Goal: Transaction & Acquisition: Purchase product/service

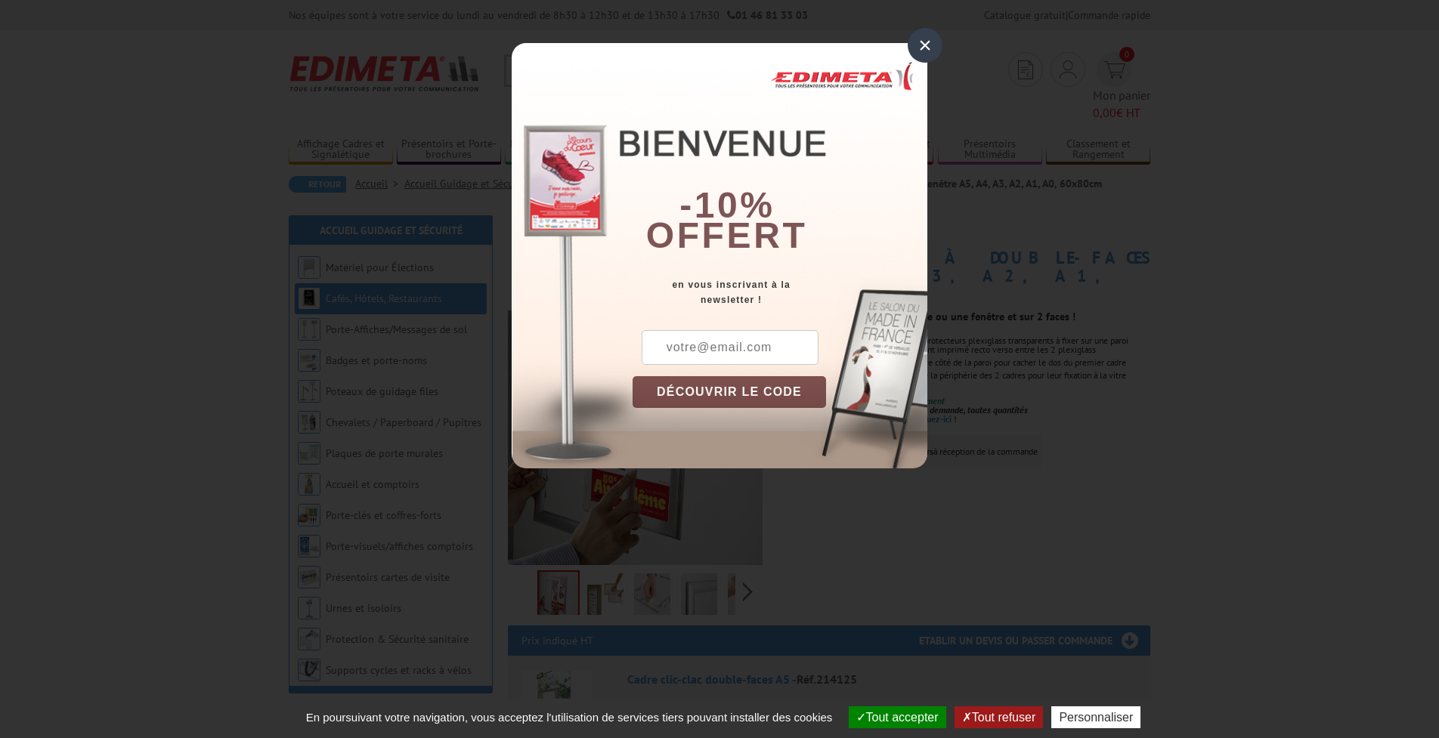
click at [920, 46] on div "×" at bounding box center [925, 45] width 35 height 35
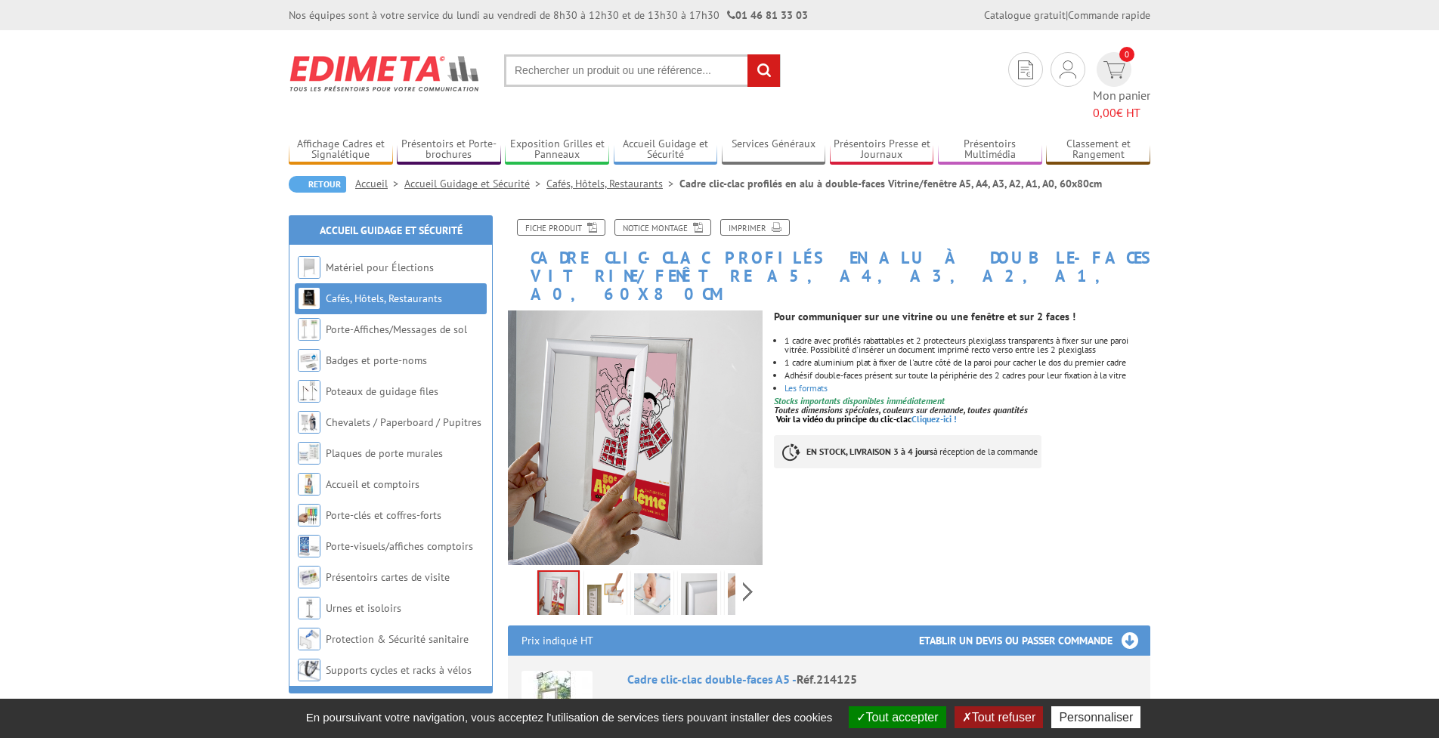
click at [617, 574] on img at bounding box center [605, 597] width 36 height 47
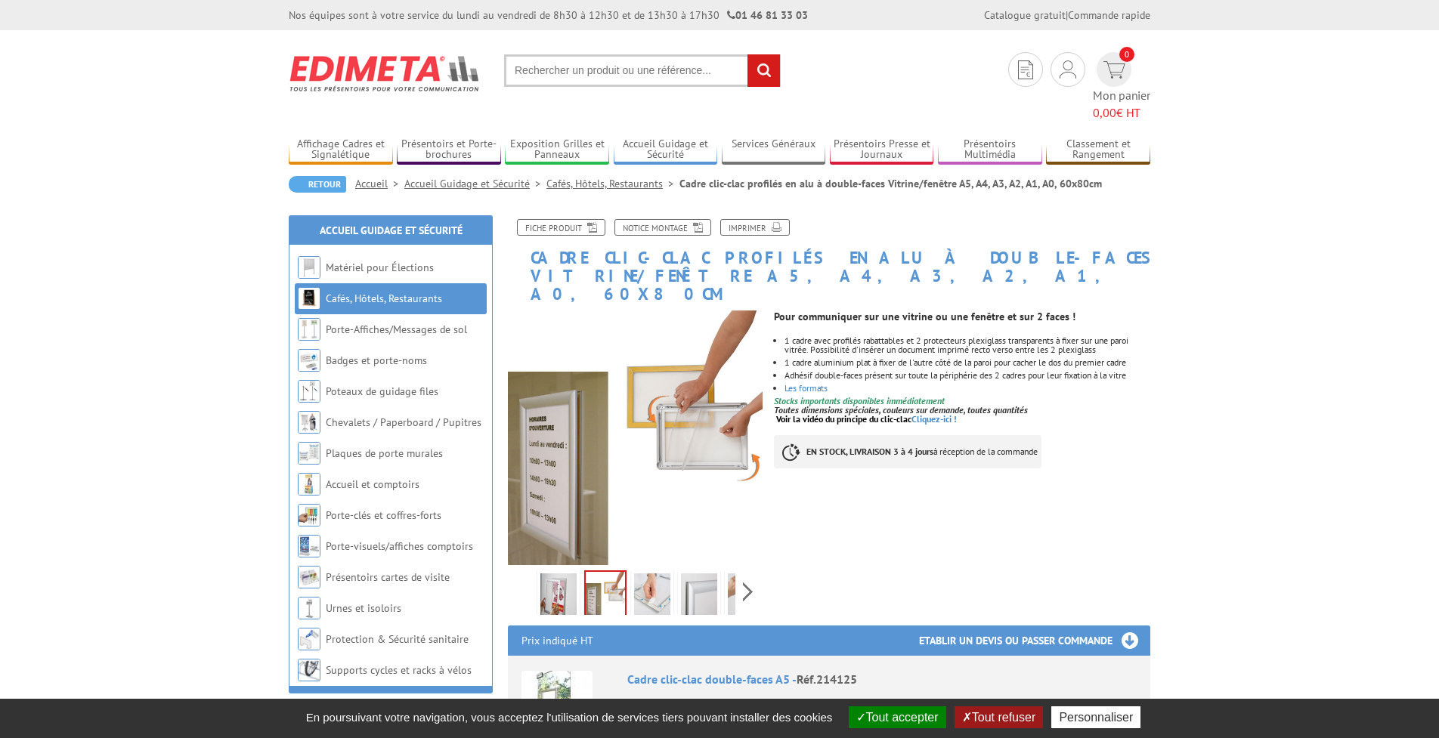
click at [648, 574] on img at bounding box center [652, 597] width 36 height 47
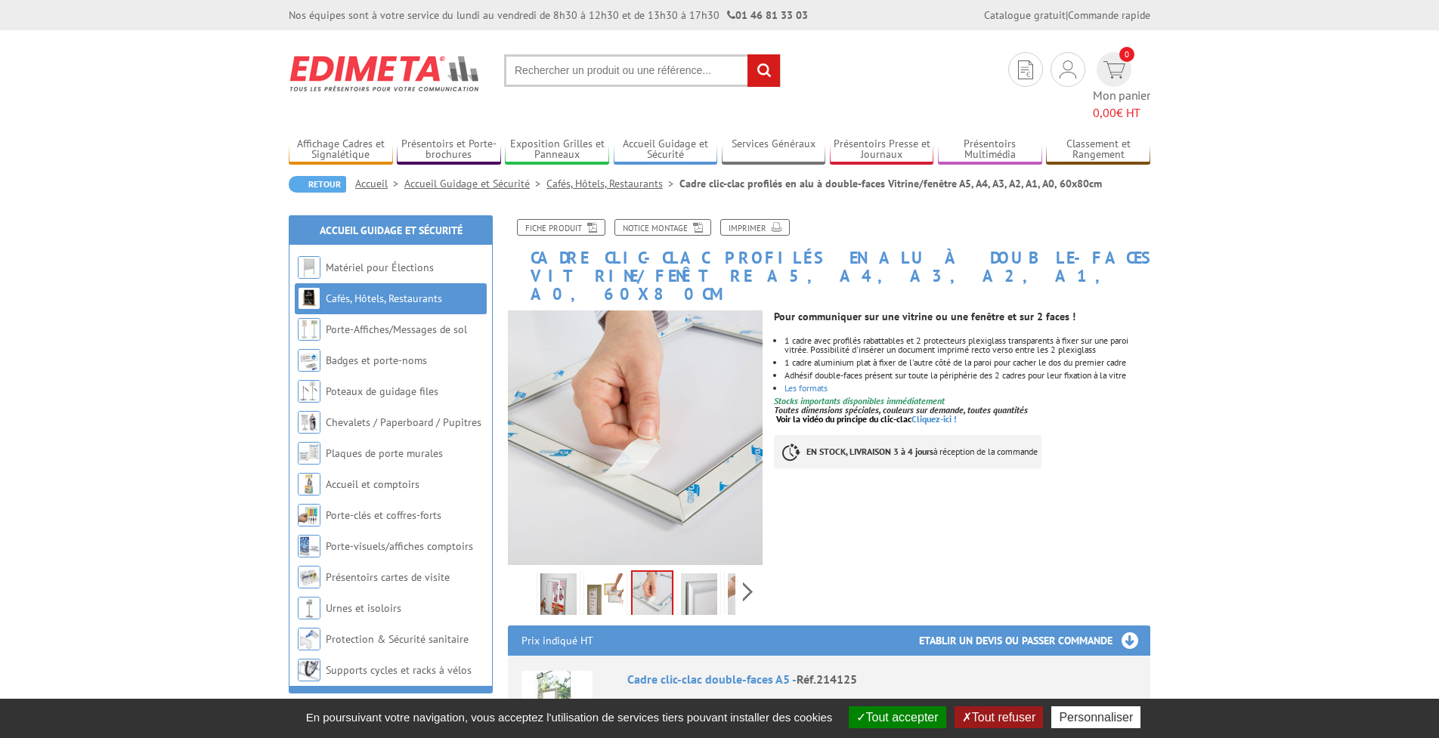
click at [697, 574] on img at bounding box center [699, 597] width 36 height 47
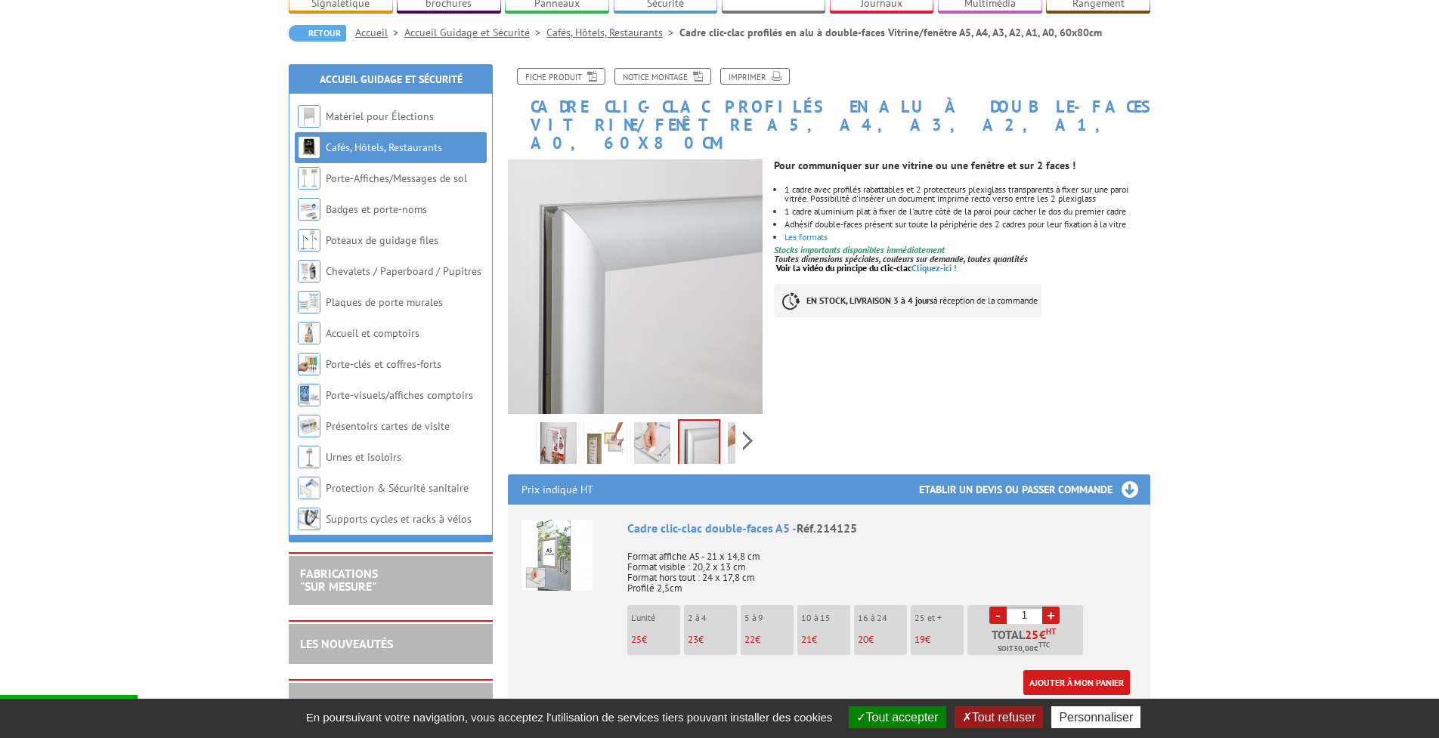
scroll to position [378, 0]
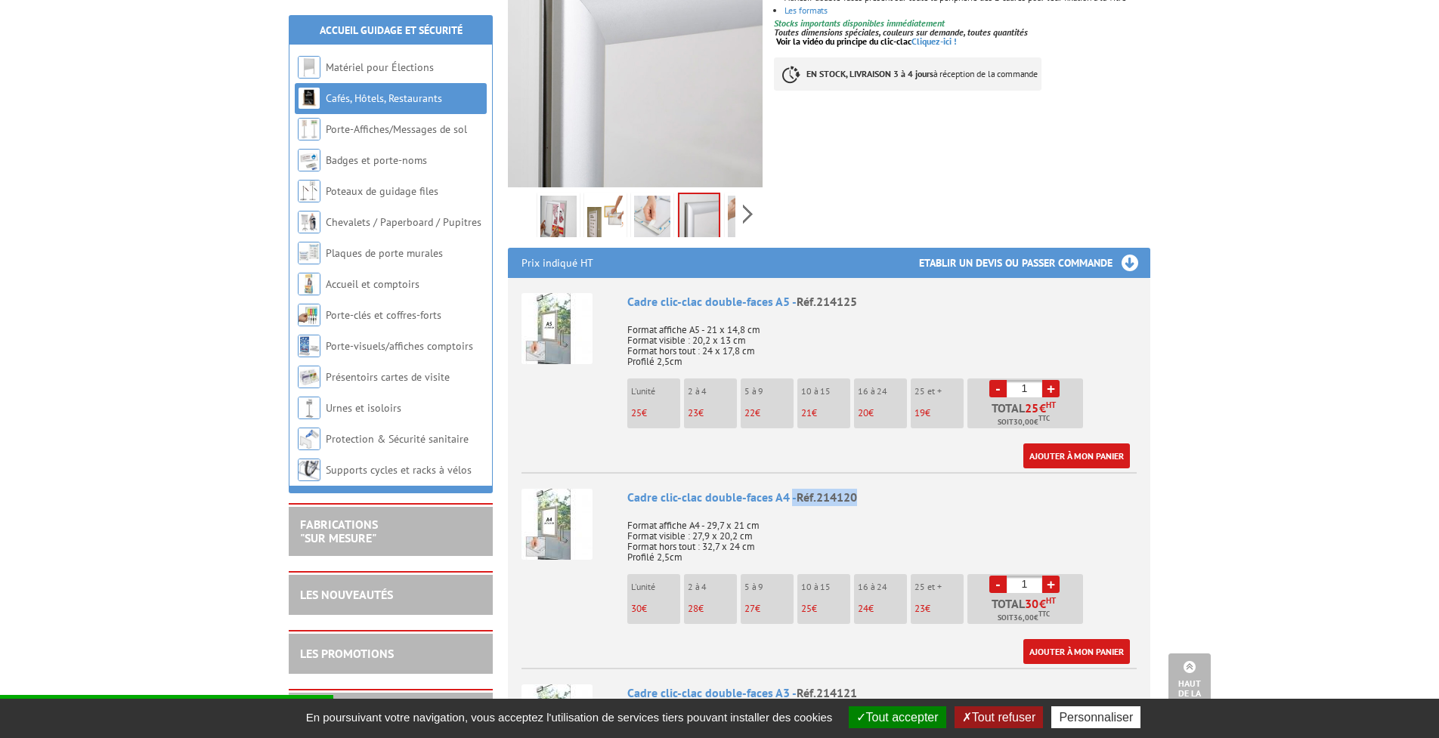
drag, startPoint x: 860, startPoint y: 447, endPoint x: 790, endPoint y: 453, distance: 70.5
click at [790, 472] on li "Cadre clic-clac double-faces A4 - Réf.214120 Format affiche A4 - 29,7 x 21 cm F…" at bounding box center [828, 568] width 615 height 192
click at [929, 510] on p "Format affiche A4 - 29,7 x 21 cm Format visible : 27,9 x 20,2 cm Format hors to…" at bounding box center [881, 536] width 509 height 53
drag, startPoint x: 877, startPoint y: 467, endPoint x: 629, endPoint y: 454, distance: 248.9
click at [629, 489] on div "Cadre clic-clac double-faces A4 - Réf.214120" at bounding box center [881, 497] width 509 height 17
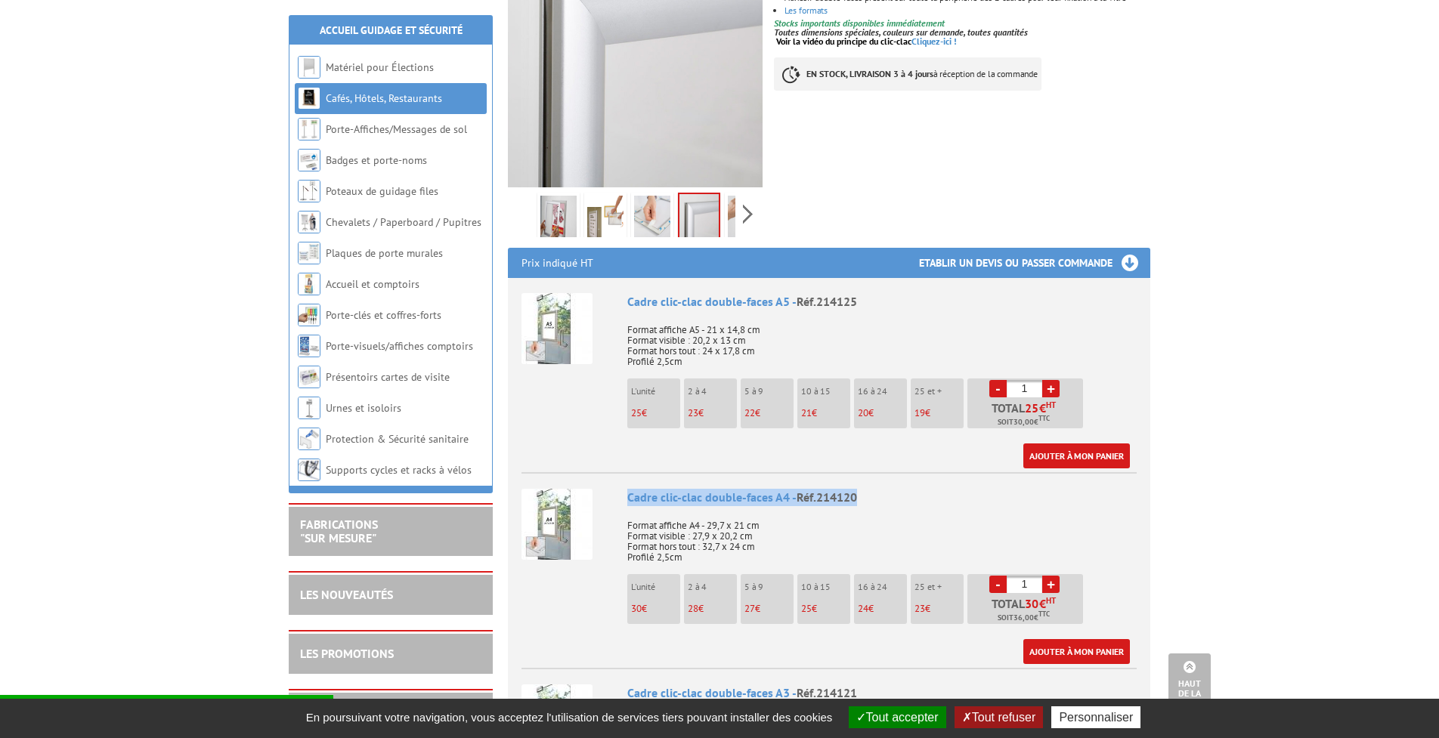
copy div "Cadre clic-clac double-faces A4 - Réf.214120"
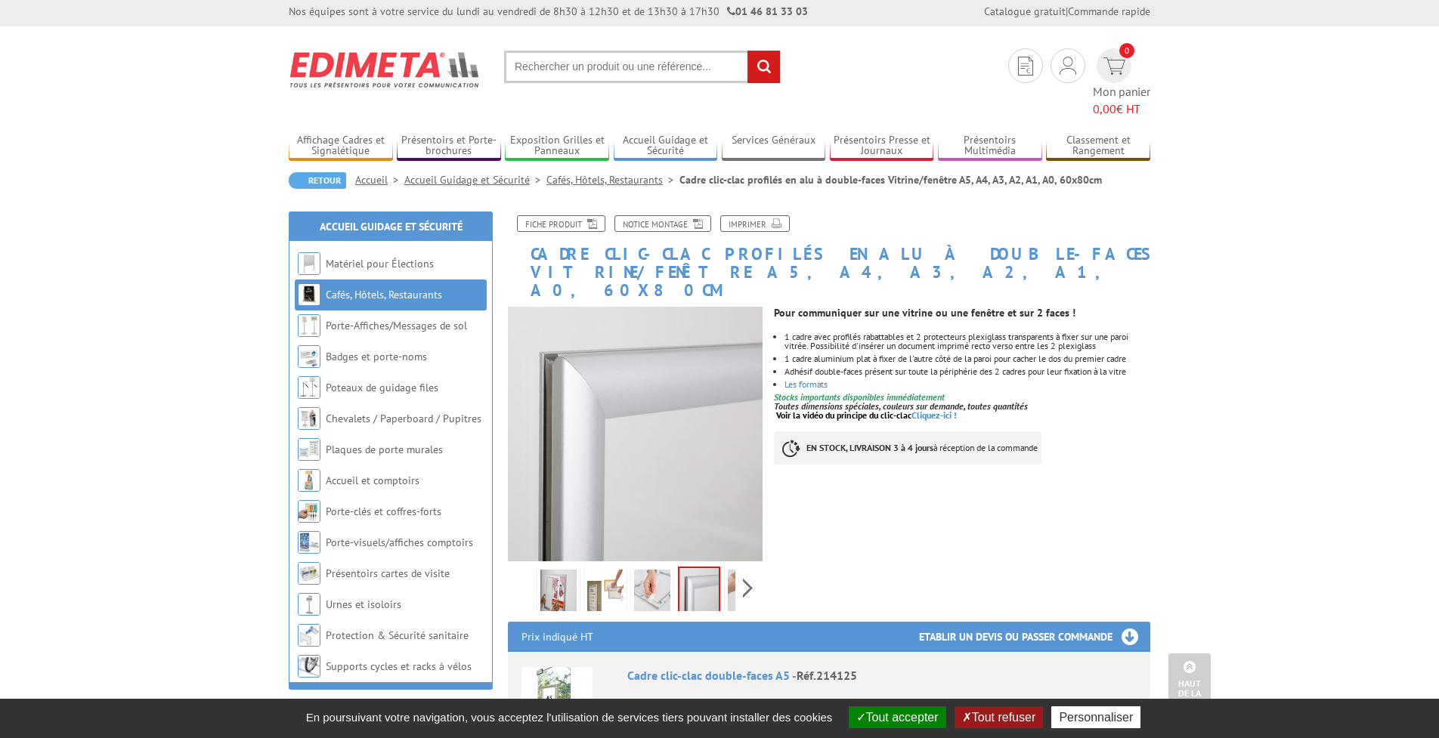
scroll to position [0, 0]
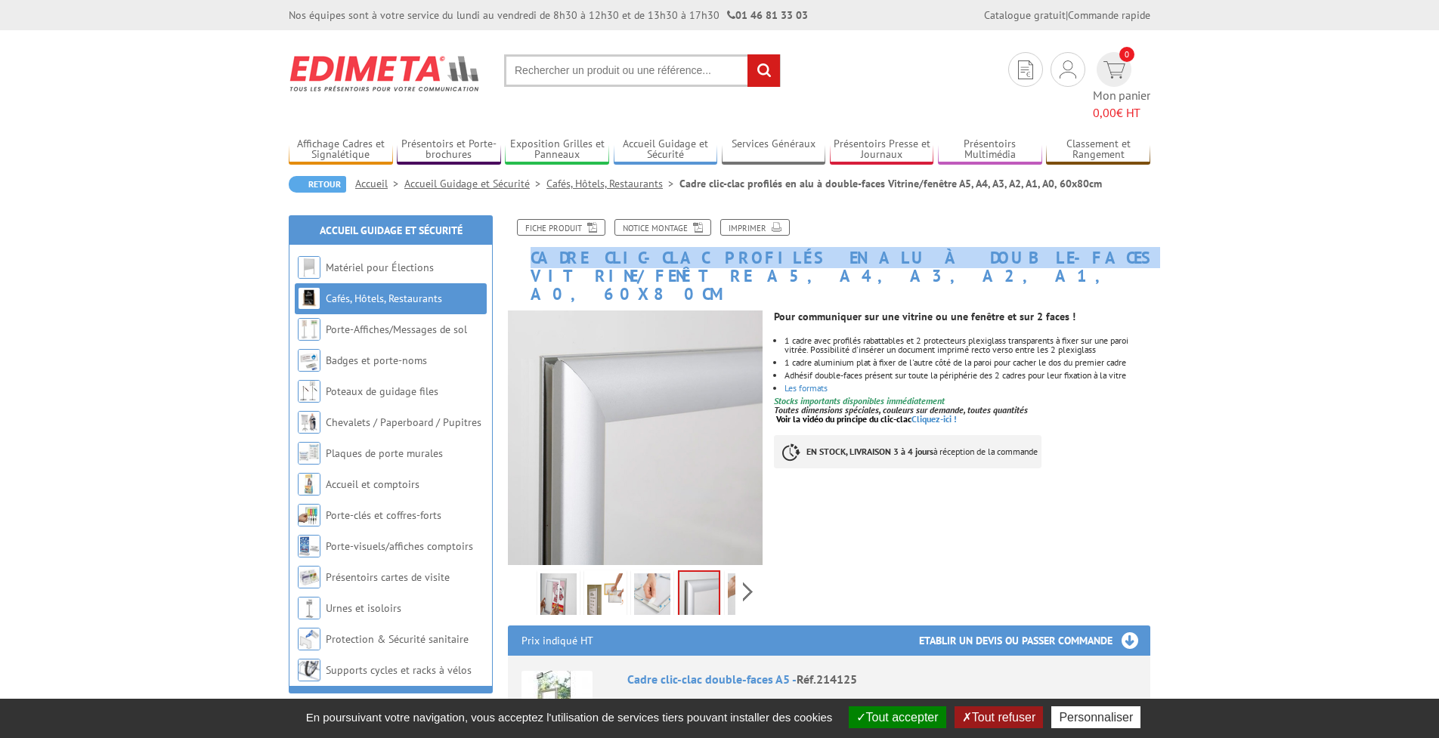
drag, startPoint x: 910, startPoint y: 236, endPoint x: 531, endPoint y: 238, distance: 378.6
click at [531, 238] on h1 "Cadre clic-clac profilés en alu à double-faces Vitrine/fenêtre A5, A4, A3, A2, …" at bounding box center [828, 261] width 665 height 85
copy h1 "Cadre clic-clac profilés en alu à double-faces"
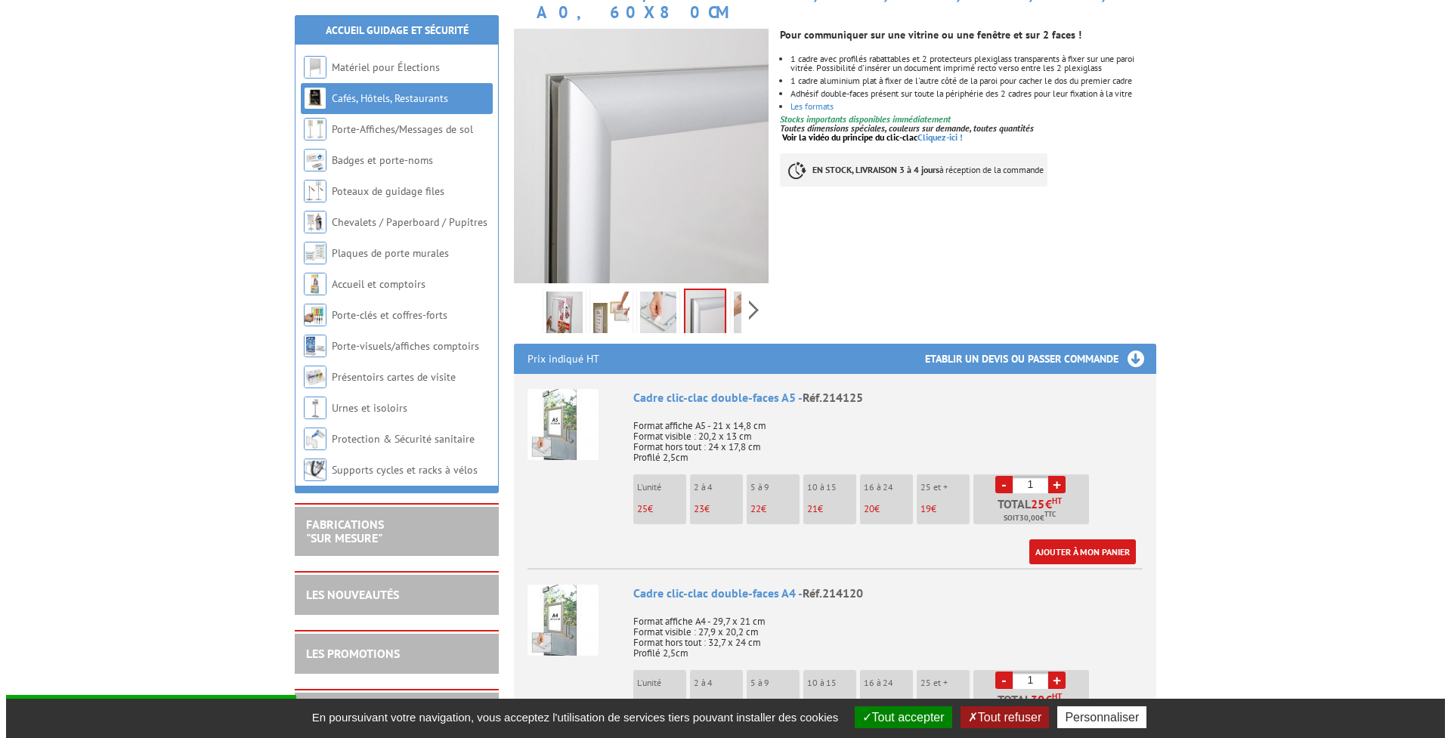
scroll to position [378, 0]
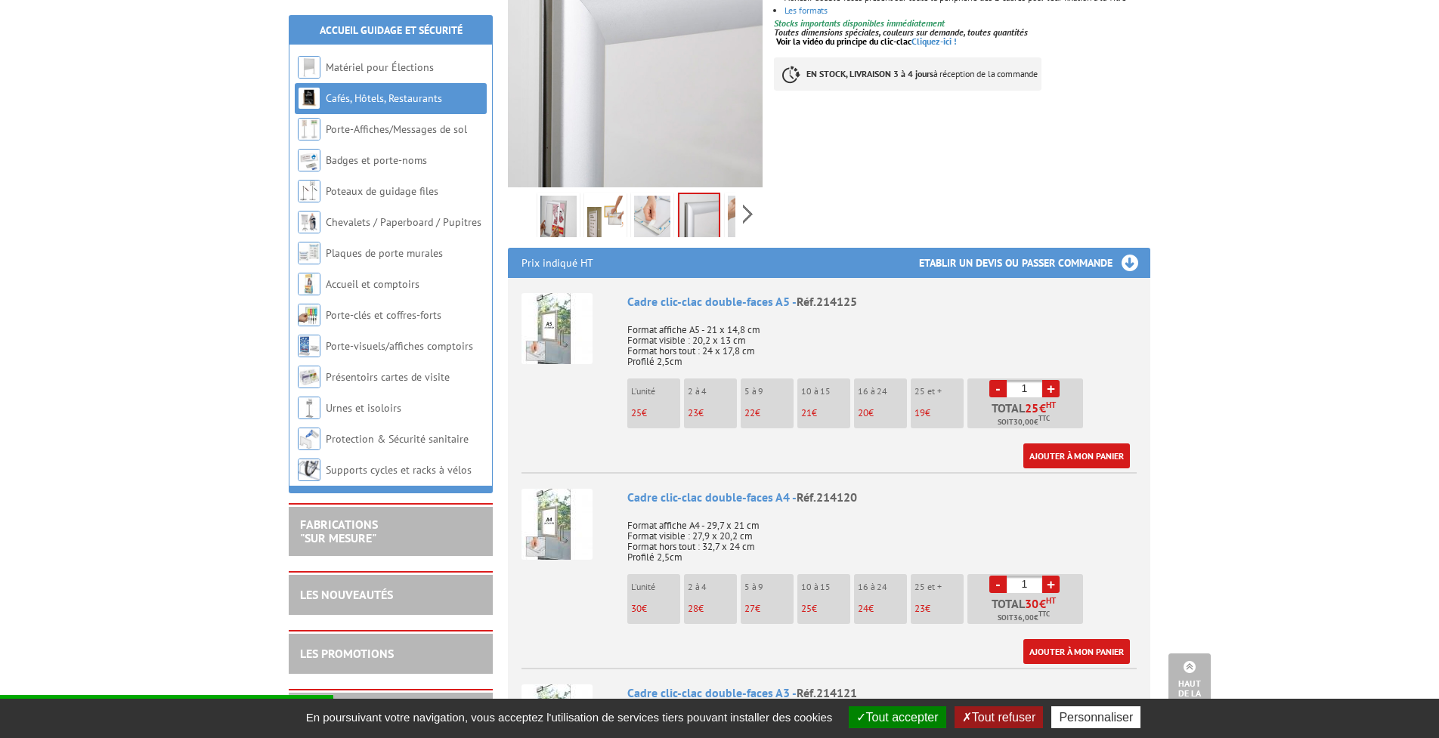
click at [1041, 576] on input "1" at bounding box center [1025, 584] width 36 height 17
type input "150"
click at [1118, 639] on link "Ajouter à mon panier" at bounding box center [1076, 651] width 107 height 25
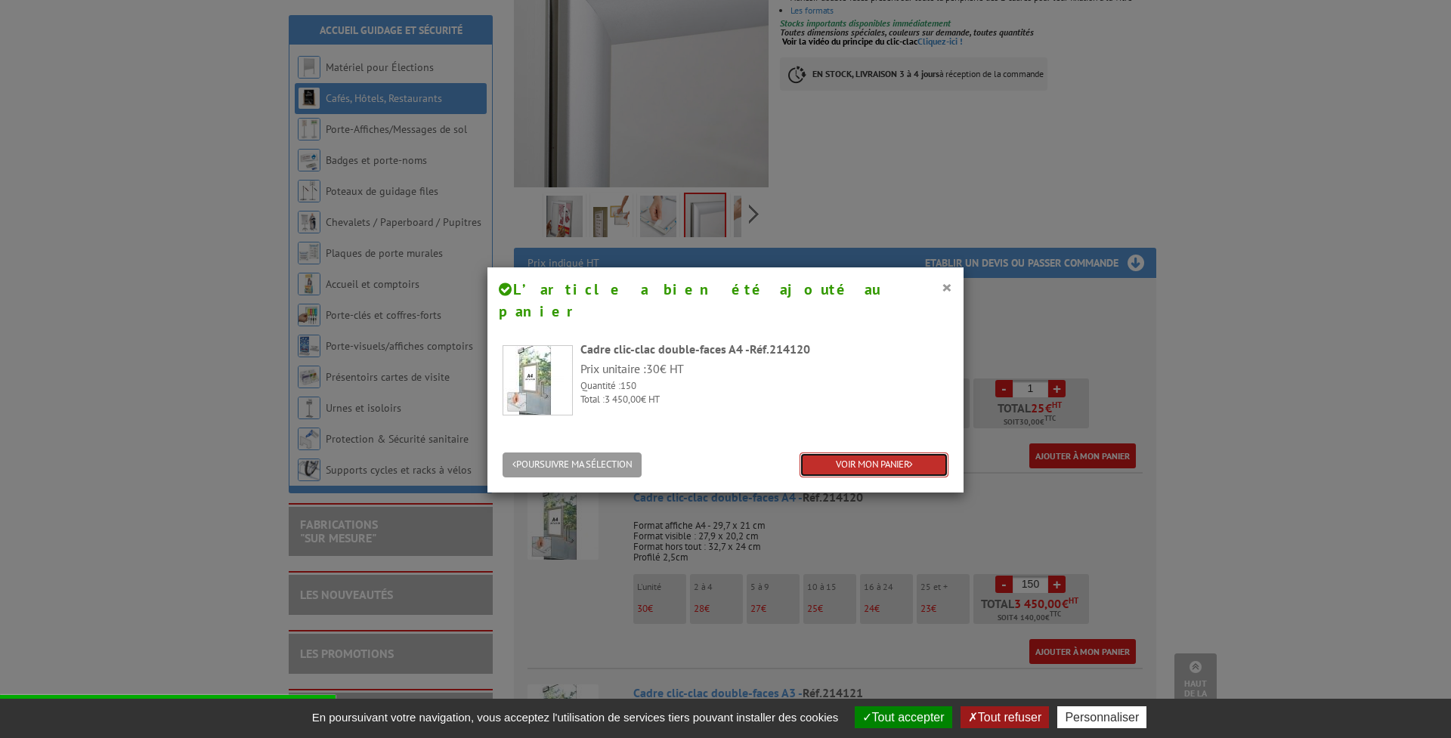
click at [879, 453] on link "VOIR MON PANIER" at bounding box center [873, 465] width 149 height 25
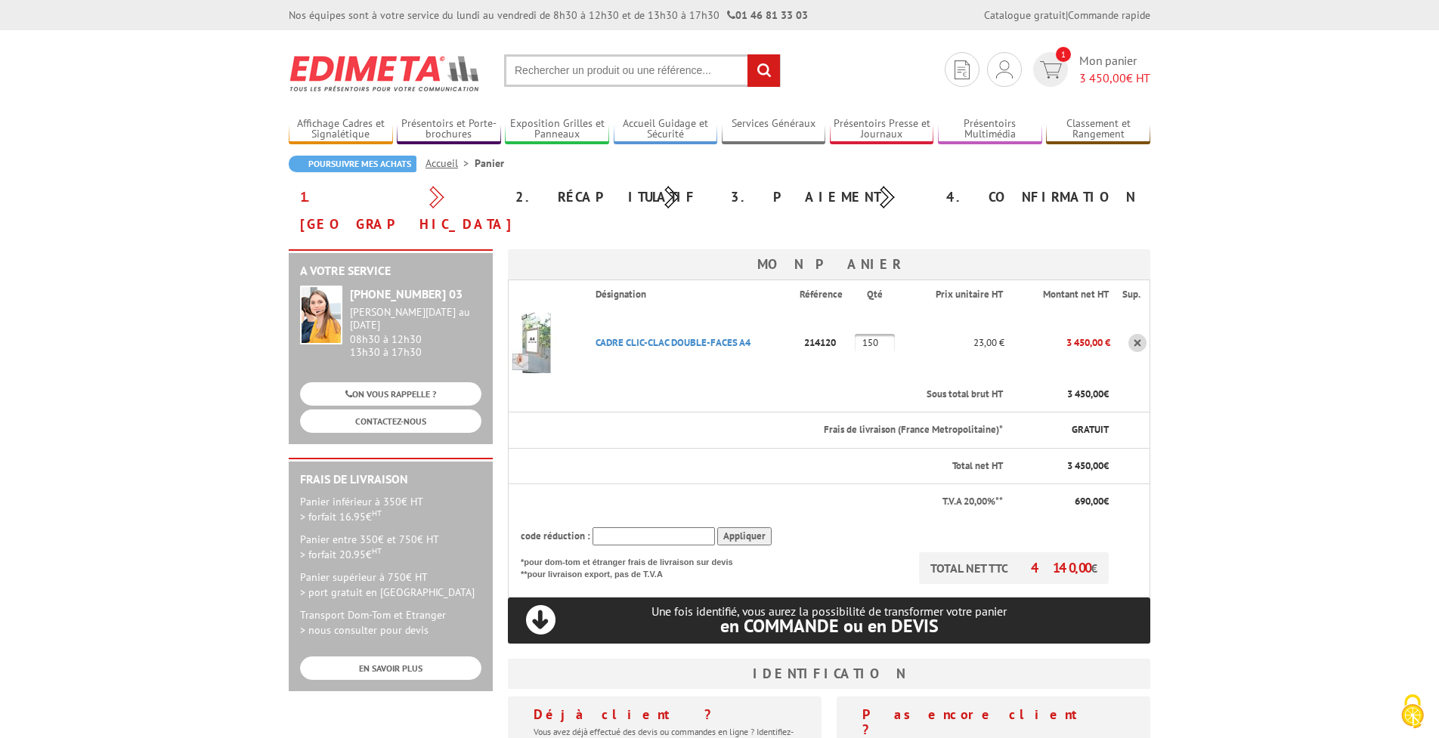
drag, startPoint x: 675, startPoint y: 160, endPoint x: 1207, endPoint y: 178, distance: 532.3
click at [1207, 178] on body "Nos équipes sont à votre service du [DATE] au [DATE] de 8h30 à 12h30 et de 13h3…" at bounding box center [719, 642] width 1439 height 1284
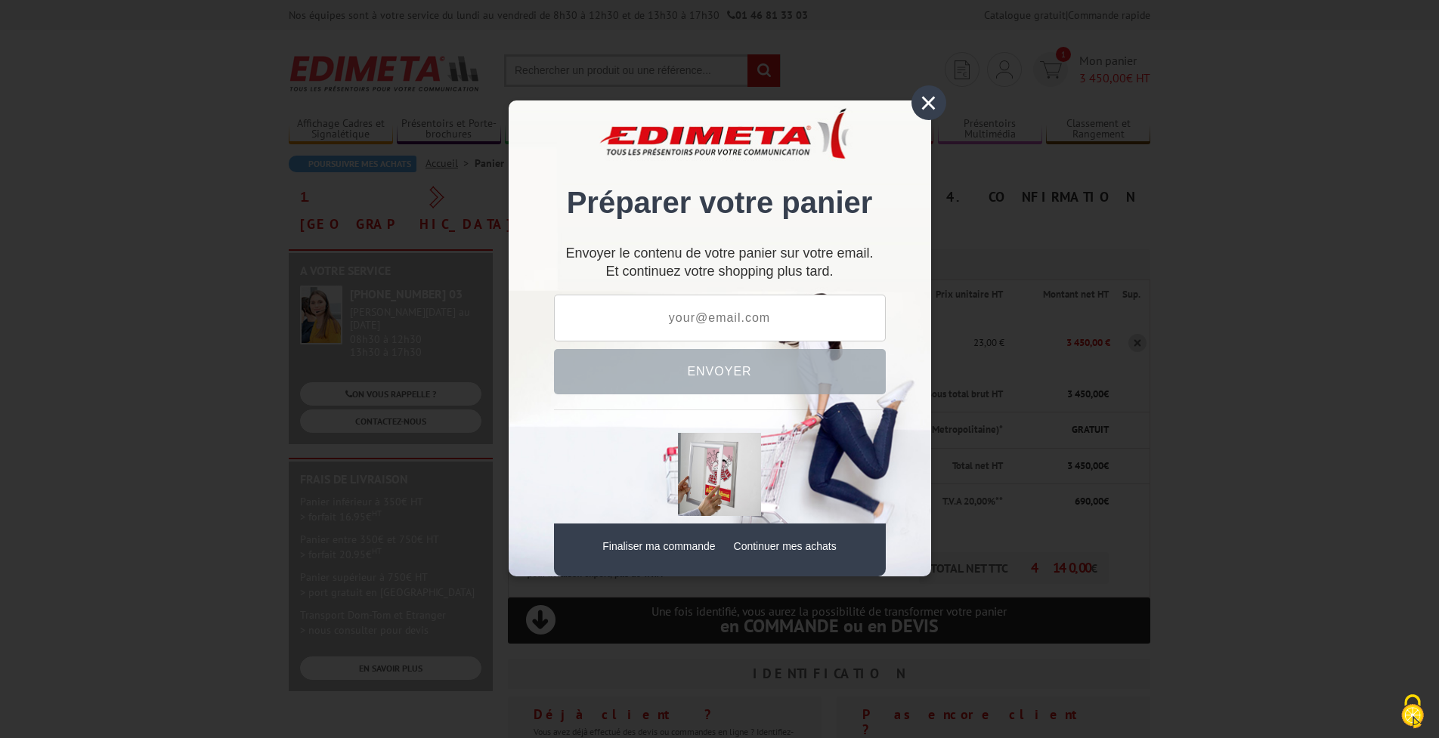
click at [928, 99] on div "×" at bounding box center [928, 102] width 35 height 35
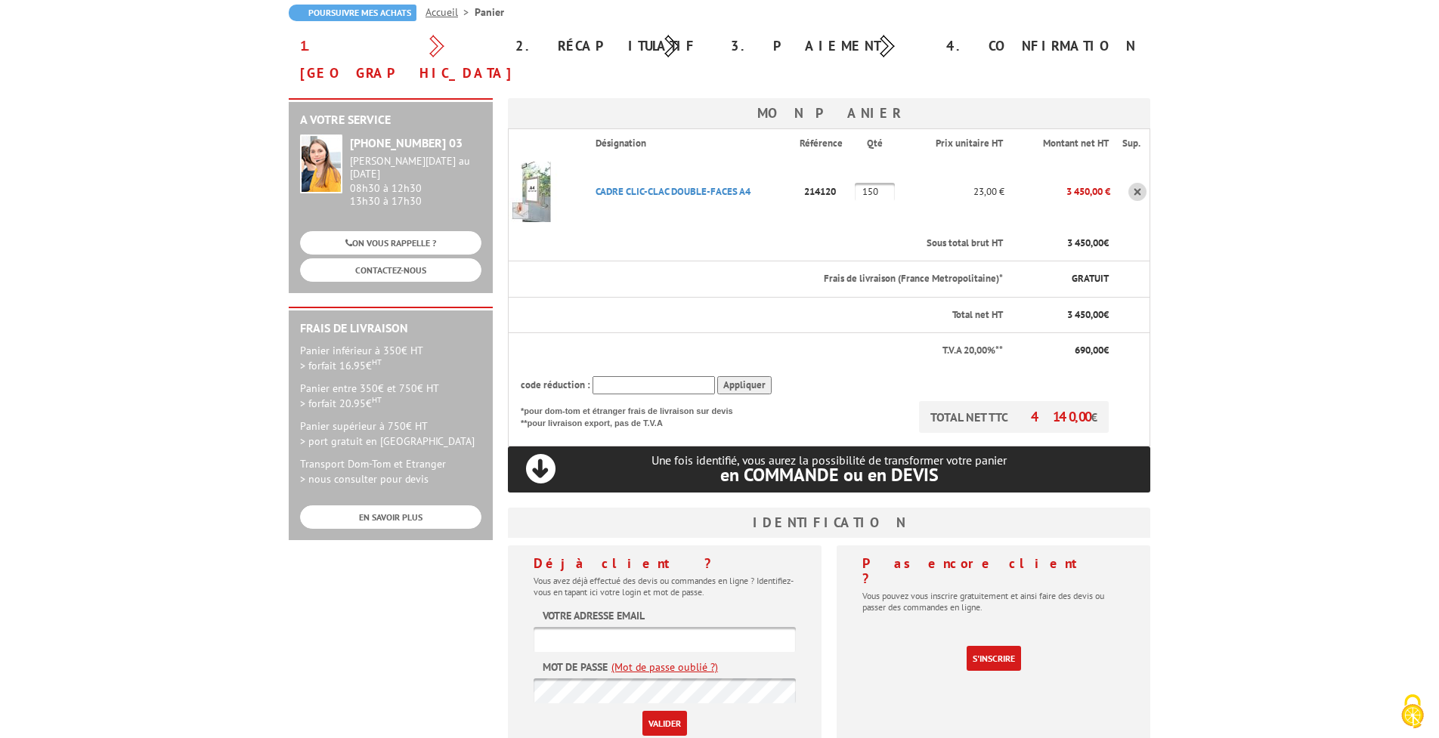
scroll to position [227, 0]
